Goal: Find specific page/section: Find specific page/section

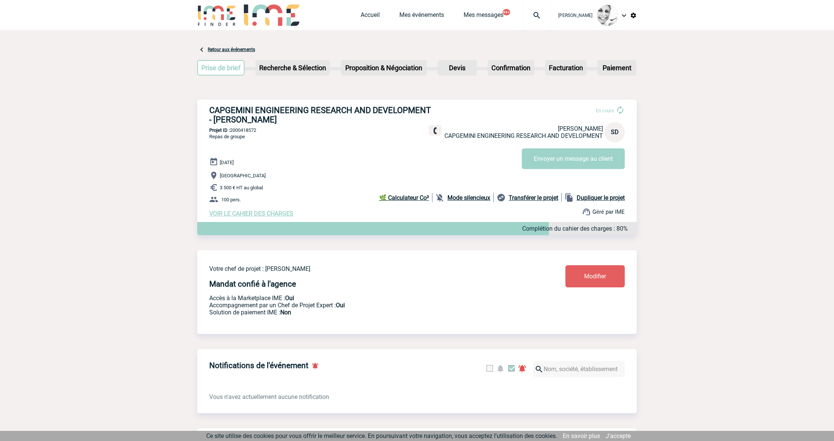
click at [539, 13] on img at bounding box center [537, 15] width 27 height 9
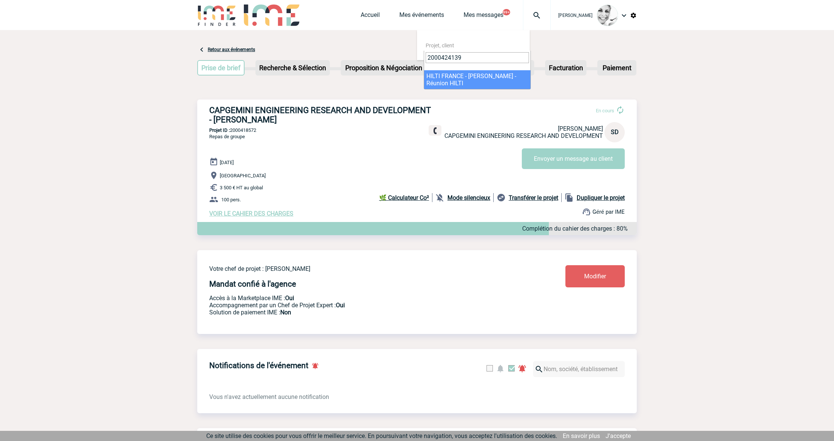
type input "2000424139"
select select "23640"
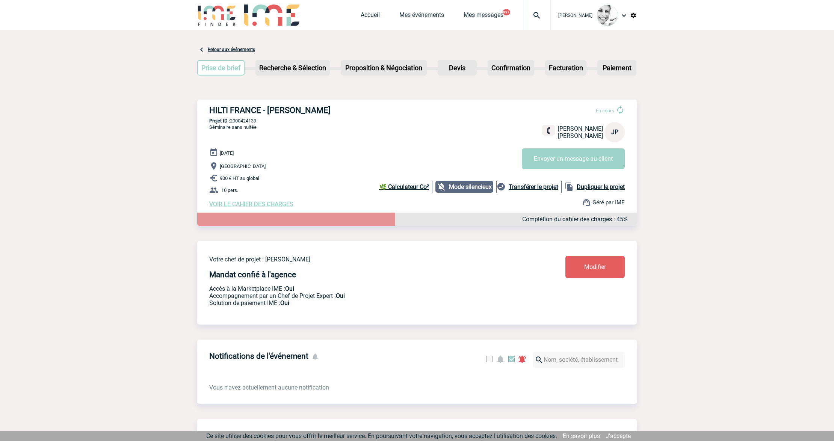
drag, startPoint x: 313, startPoint y: 109, endPoint x: 269, endPoint y: 109, distance: 44.3
click at [269, 109] on h3 "HILTI FRANCE - [PERSON_NAME]" at bounding box center [321, 110] width 225 height 9
click at [534, 14] on img at bounding box center [537, 15] width 27 height 9
type input "2000424749"
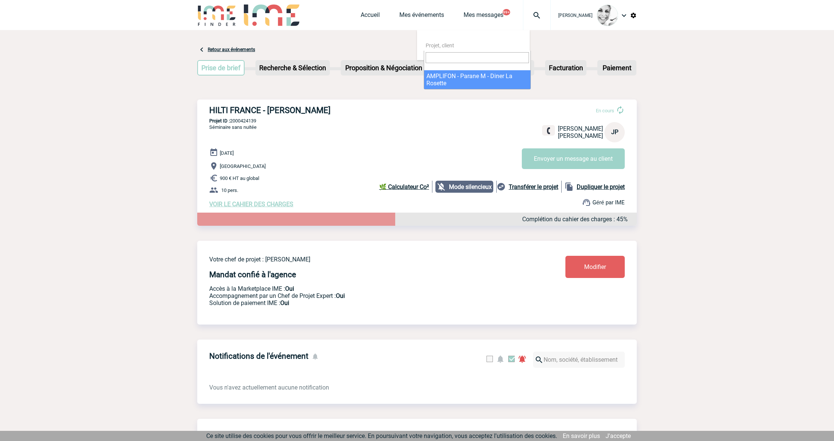
select select "24250"
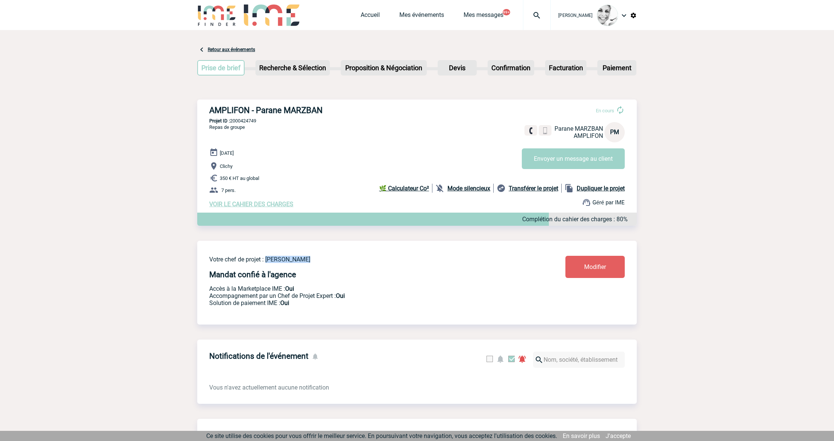
drag, startPoint x: 308, startPoint y: 256, endPoint x: 266, endPoint y: 262, distance: 42.1
click at [266, 262] on div "Votre chef de projet : Tabaski THIAM Mandat confié à l'agence Accès à la Market…" at bounding box center [417, 277] width 440 height 72
copy p "Tabaski THIAM"
drag, startPoint x: 314, startPoint y: 108, endPoint x: 259, endPoint y: 111, distance: 55.3
click at [259, 111] on h3 "AMPLIFON - Parane MARZBAN" at bounding box center [321, 110] width 225 height 9
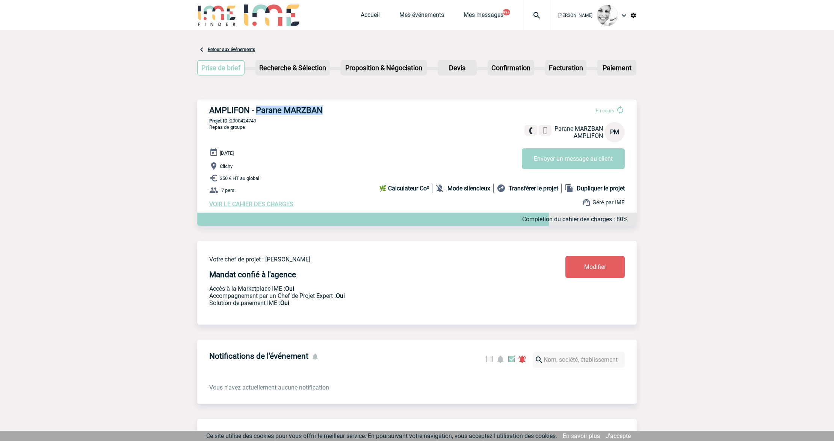
copy h3 "Parane MARZBAN"
click at [236, 122] on p "Projet ID : 2000424749" at bounding box center [417, 121] width 440 height 6
copy p "2000424749"
